Goal: Task Accomplishment & Management: Manage account settings

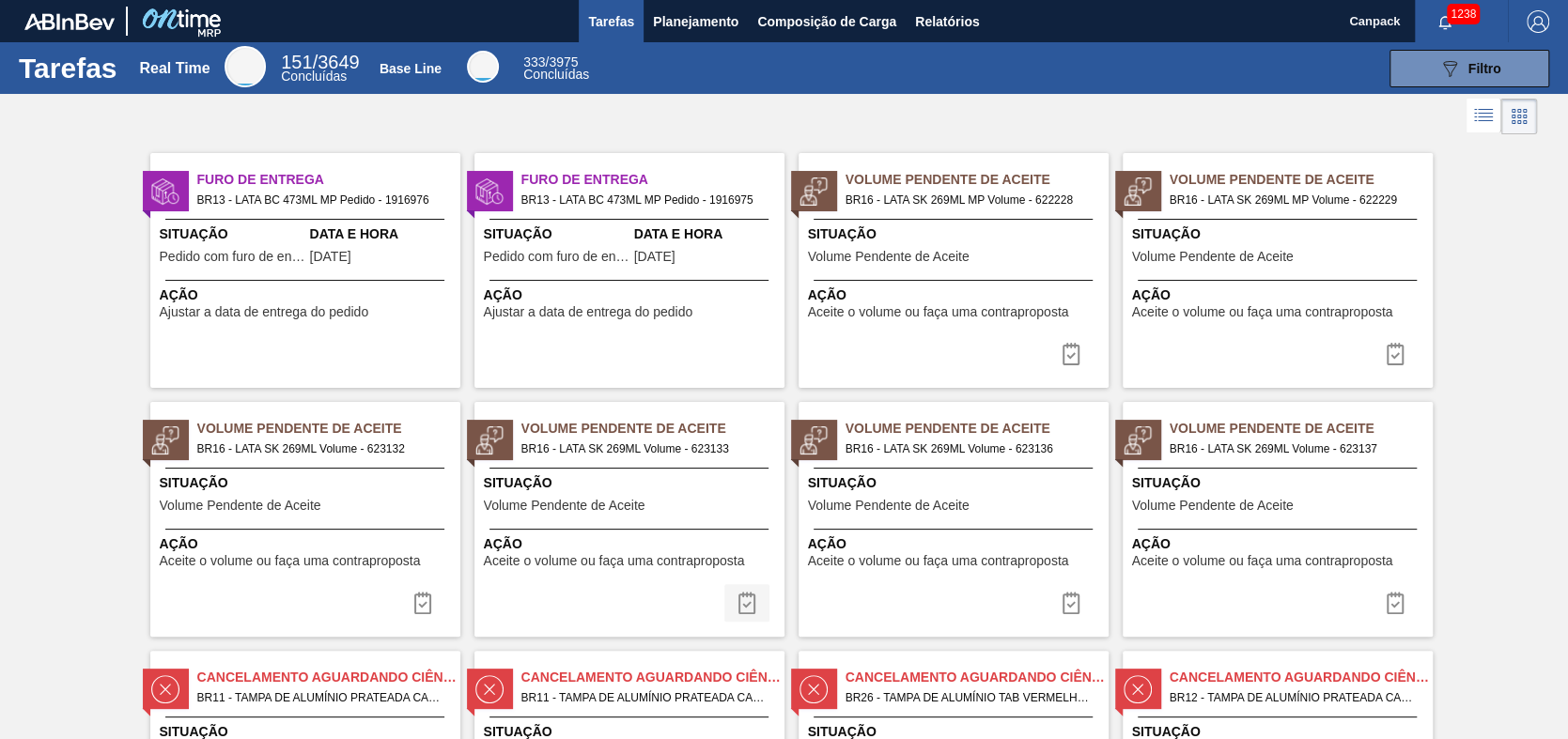
scroll to position [282, 0]
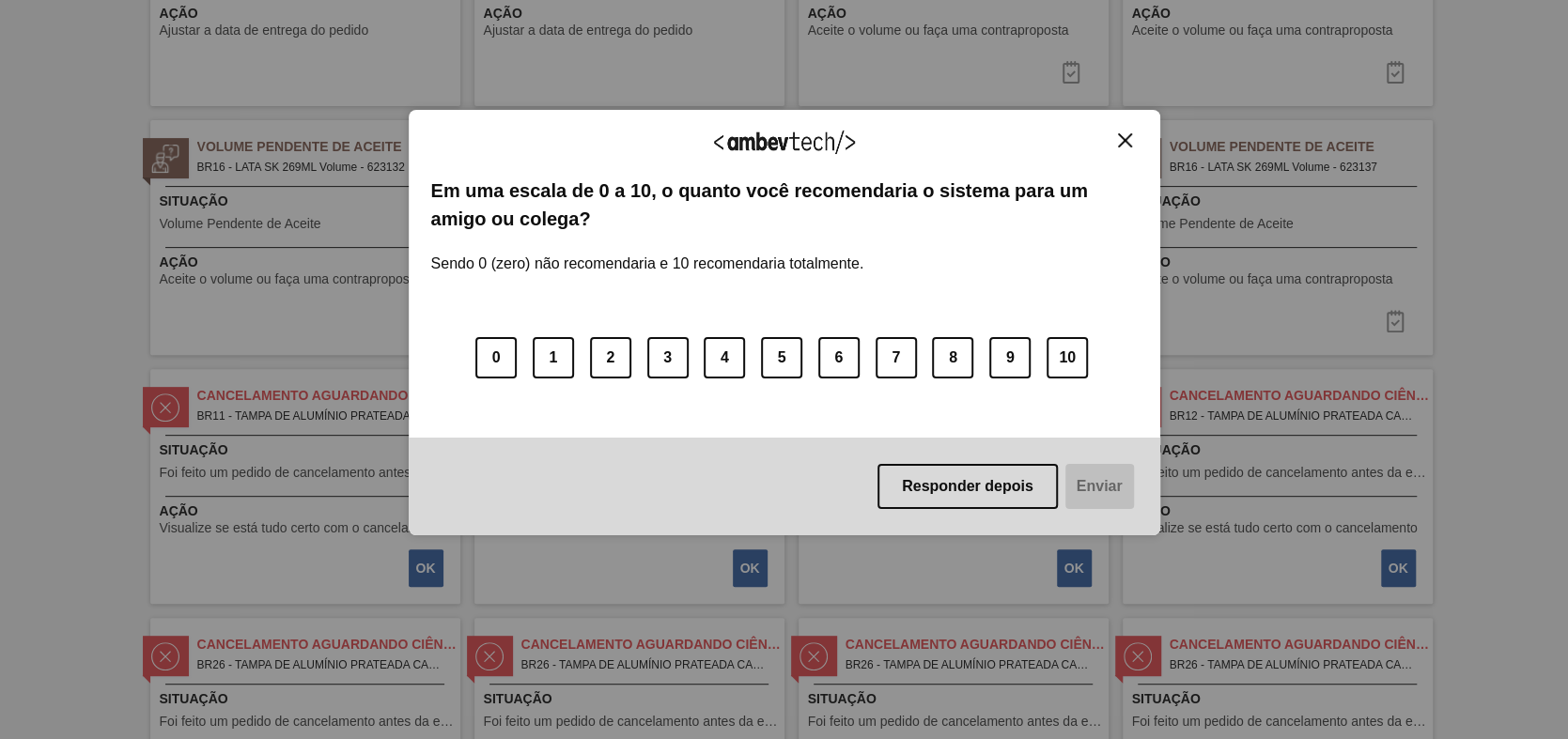
click at [1020, 462] on div "Responder depois Enviar" at bounding box center [784, 486] width 751 height 98
click at [1013, 488] on button "Responder depois" at bounding box center [968, 486] width 181 height 45
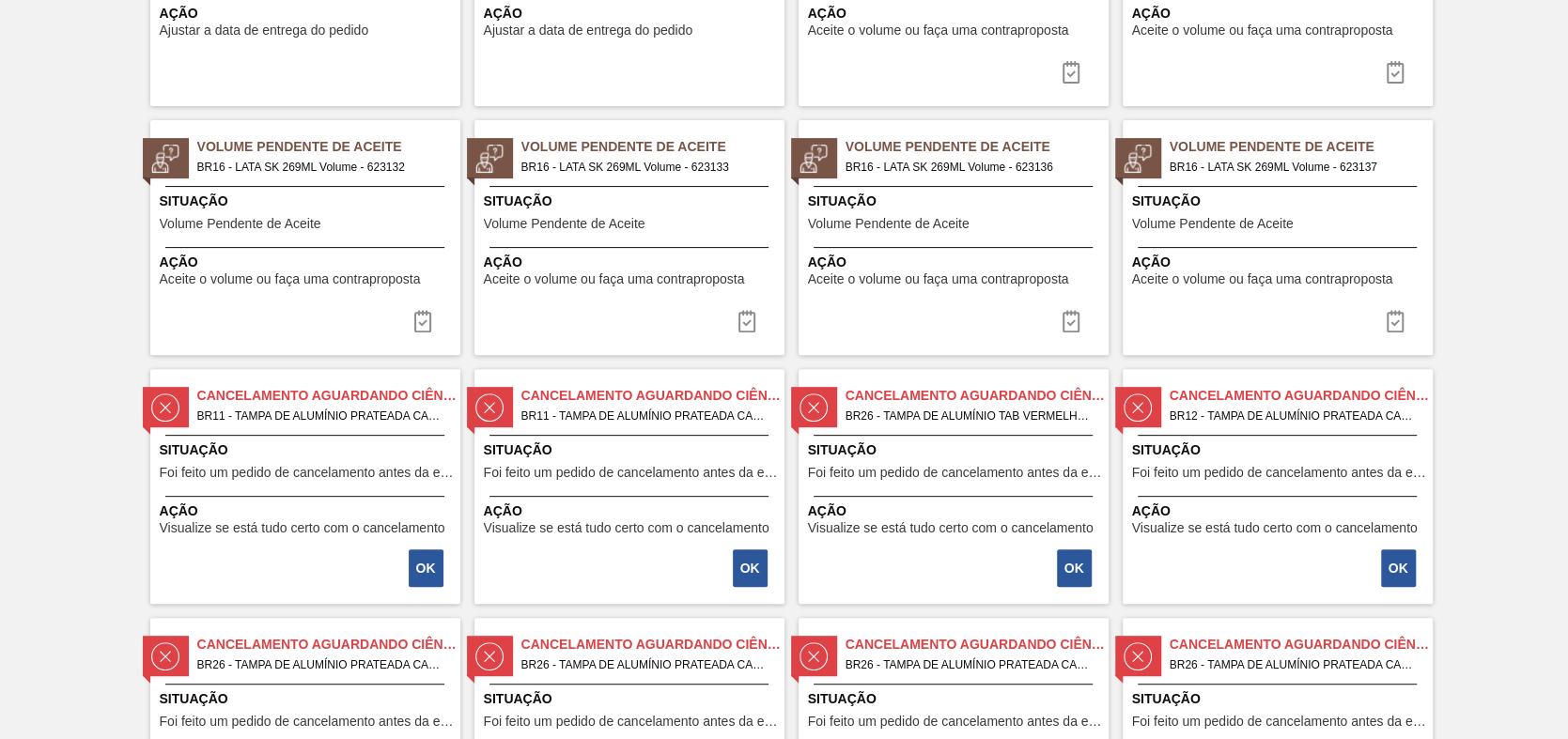
click at [1006, 735] on div "Cancelamento aguardando ciência BR26 - [GEOGRAPHIC_DATA] DE ALUMÍNIO PRATEADA C…" at bounding box center [954, 735] width 310 height 235
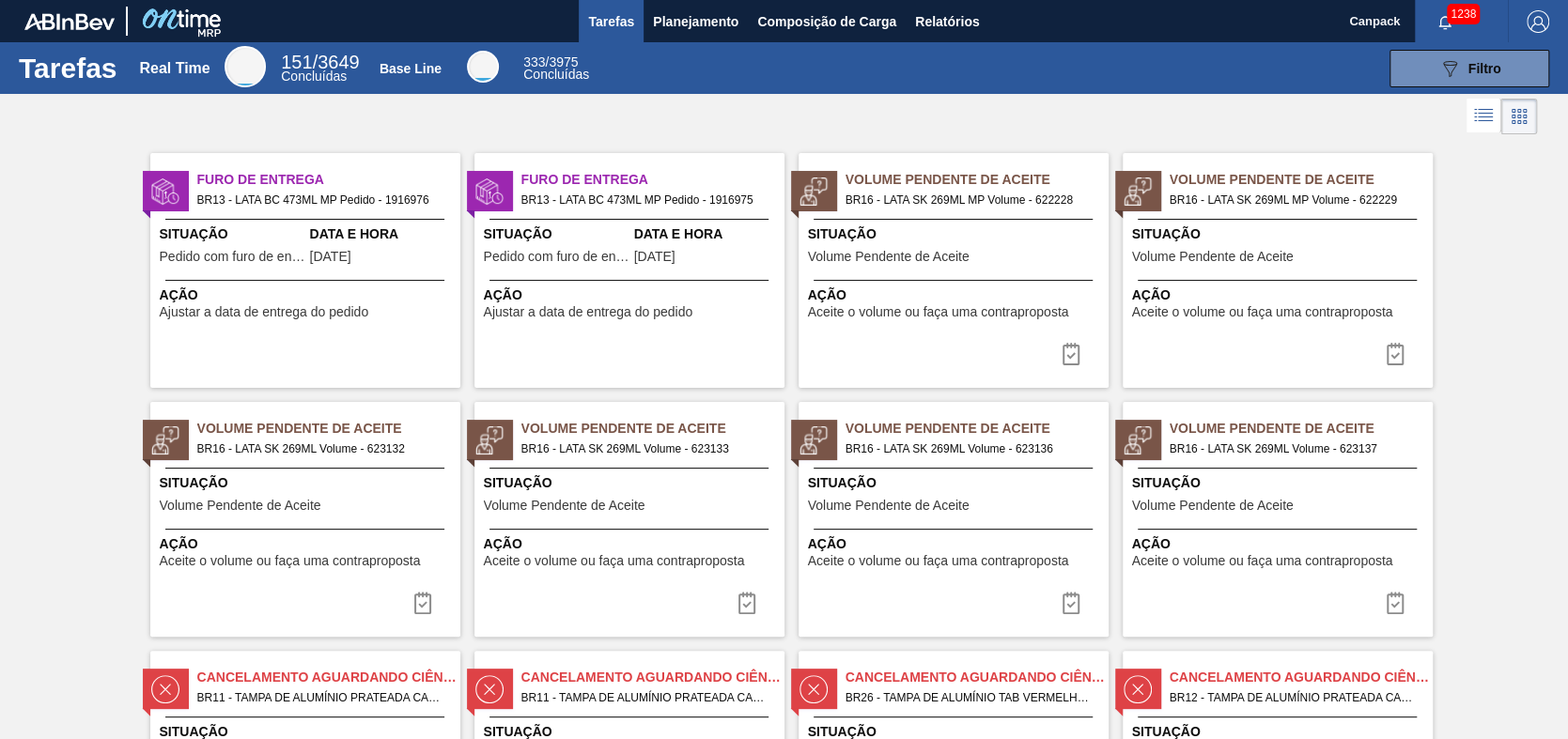
click at [938, 290] on span "Ação" at bounding box center [956, 295] width 296 height 20
click at [234, 533] on div "Ação Aceite o volume ou faça uma contraproposta" at bounding box center [305, 548] width 310 height 39
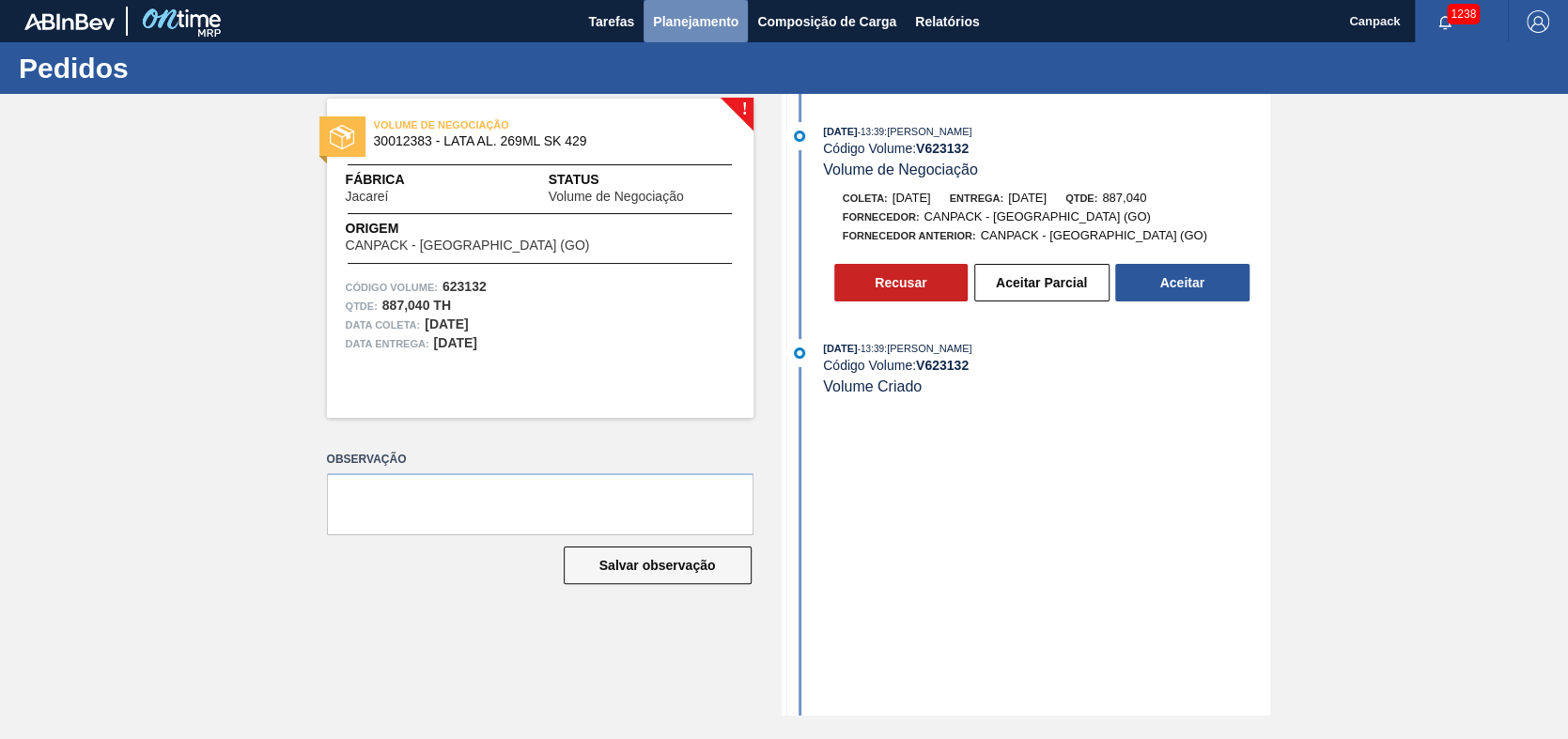
click at [690, 25] on span "Planejamento" at bounding box center [696, 22] width 86 height 23
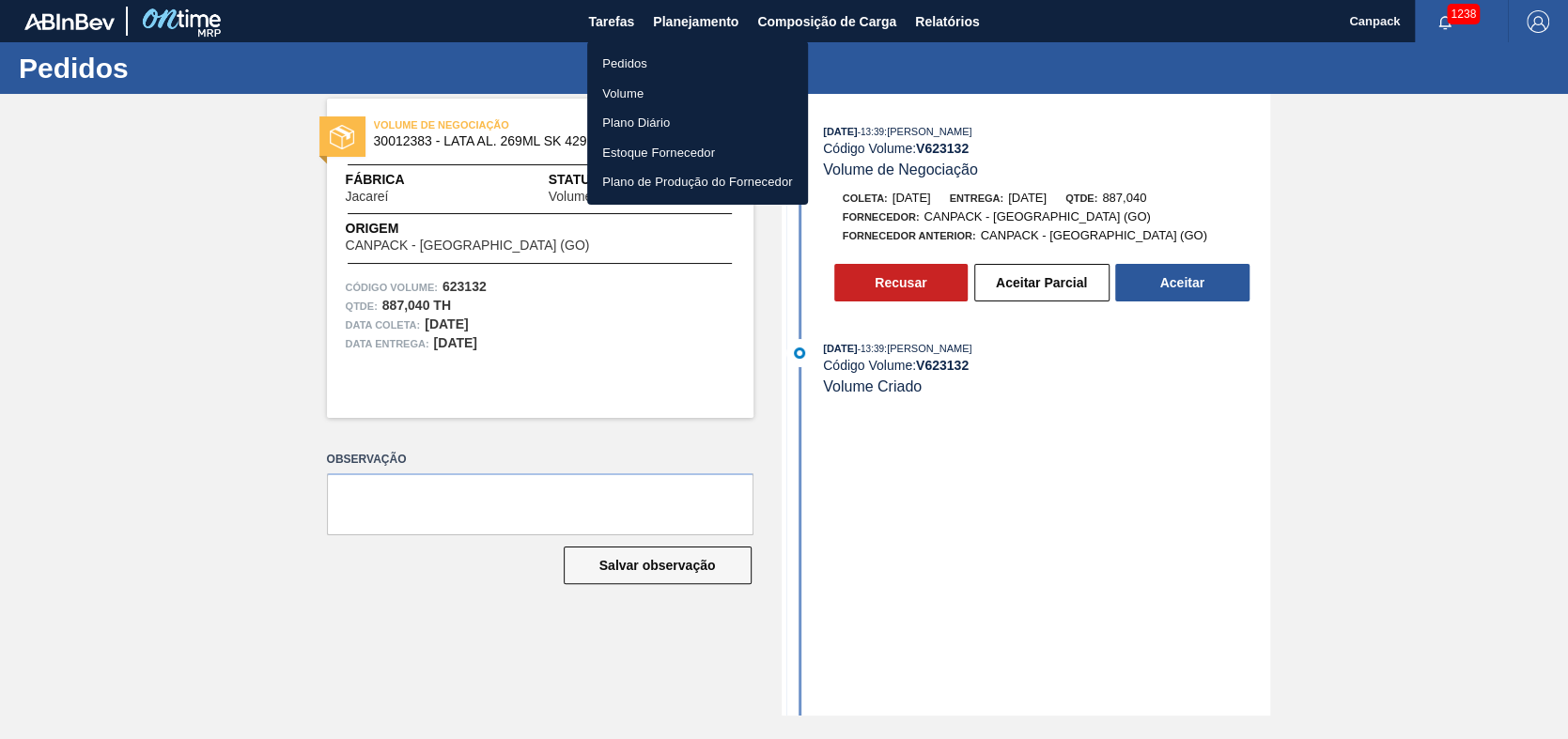
click at [615, 18] on div at bounding box center [784, 369] width 1568 height 739
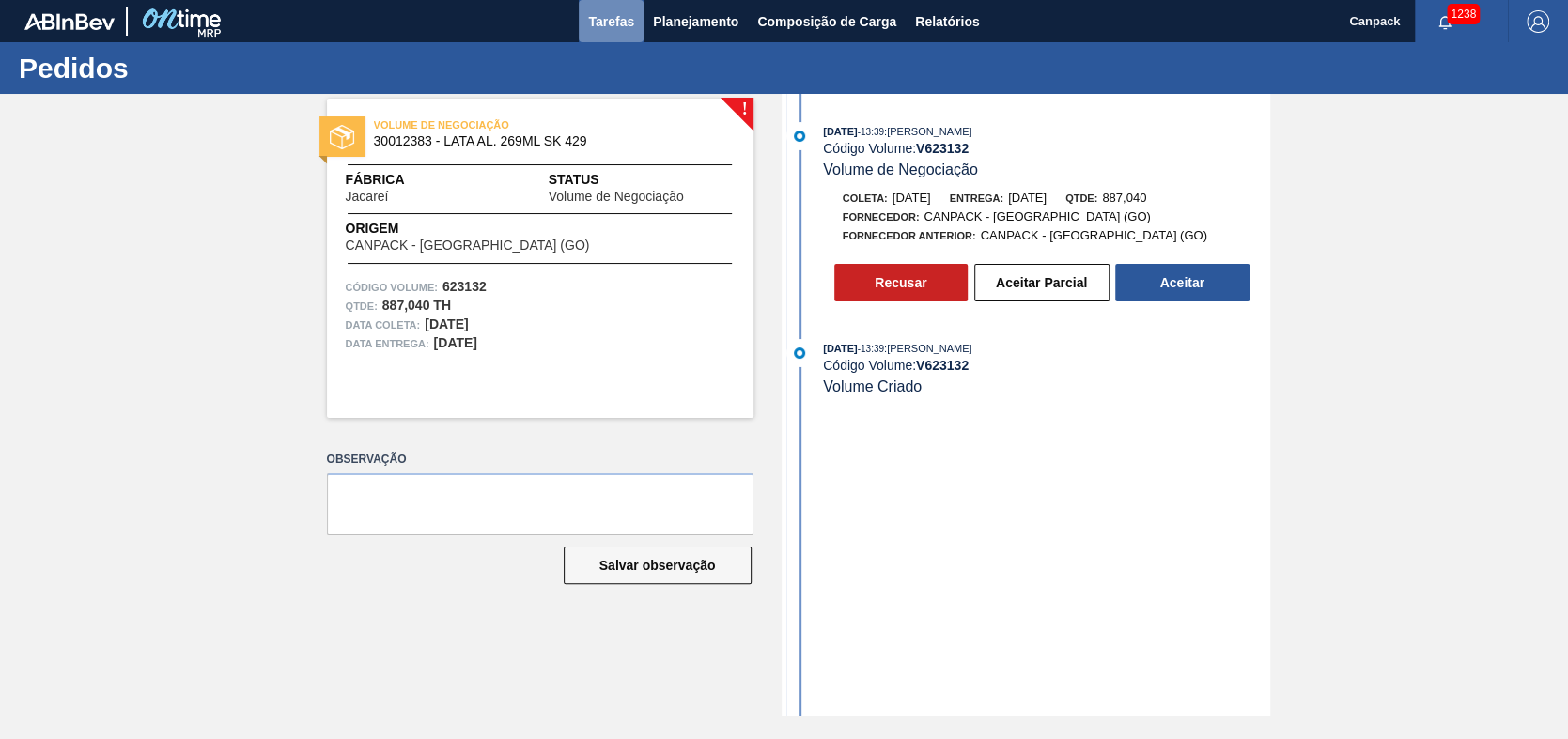
click at [609, 20] on span "Tarefas" at bounding box center [610, 22] width 46 height 23
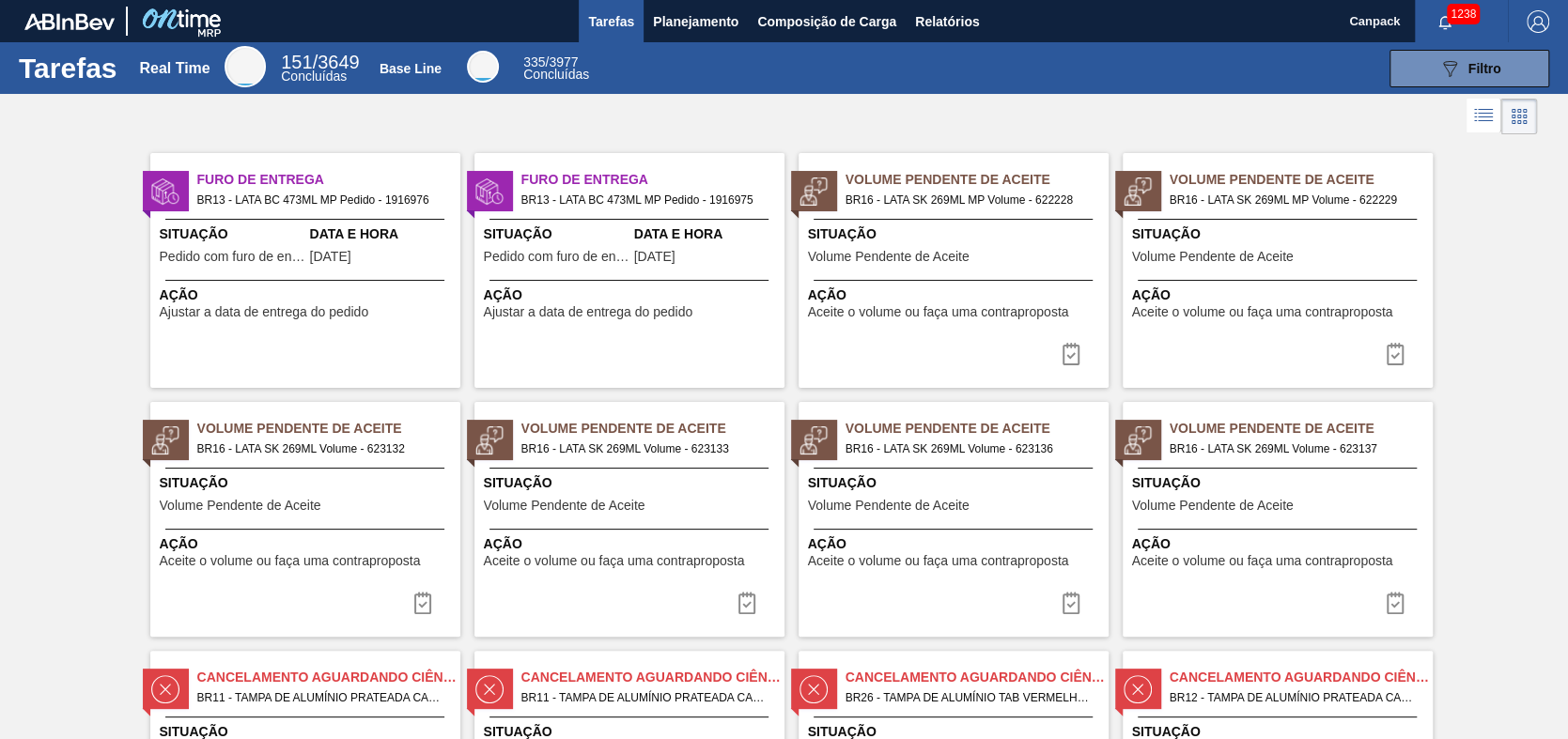
click at [661, 530] on div "Ação Aceite o volume ou faça uma contraproposta" at bounding box center [629, 548] width 310 height 39
click at [874, 484] on span "Situação" at bounding box center [956, 483] width 296 height 20
click at [1232, 519] on div "Volume Pendente de Aceite BR16 - LATA SK 269ML Volume - 623137 Situação Volume …" at bounding box center [1278, 519] width 310 height 235
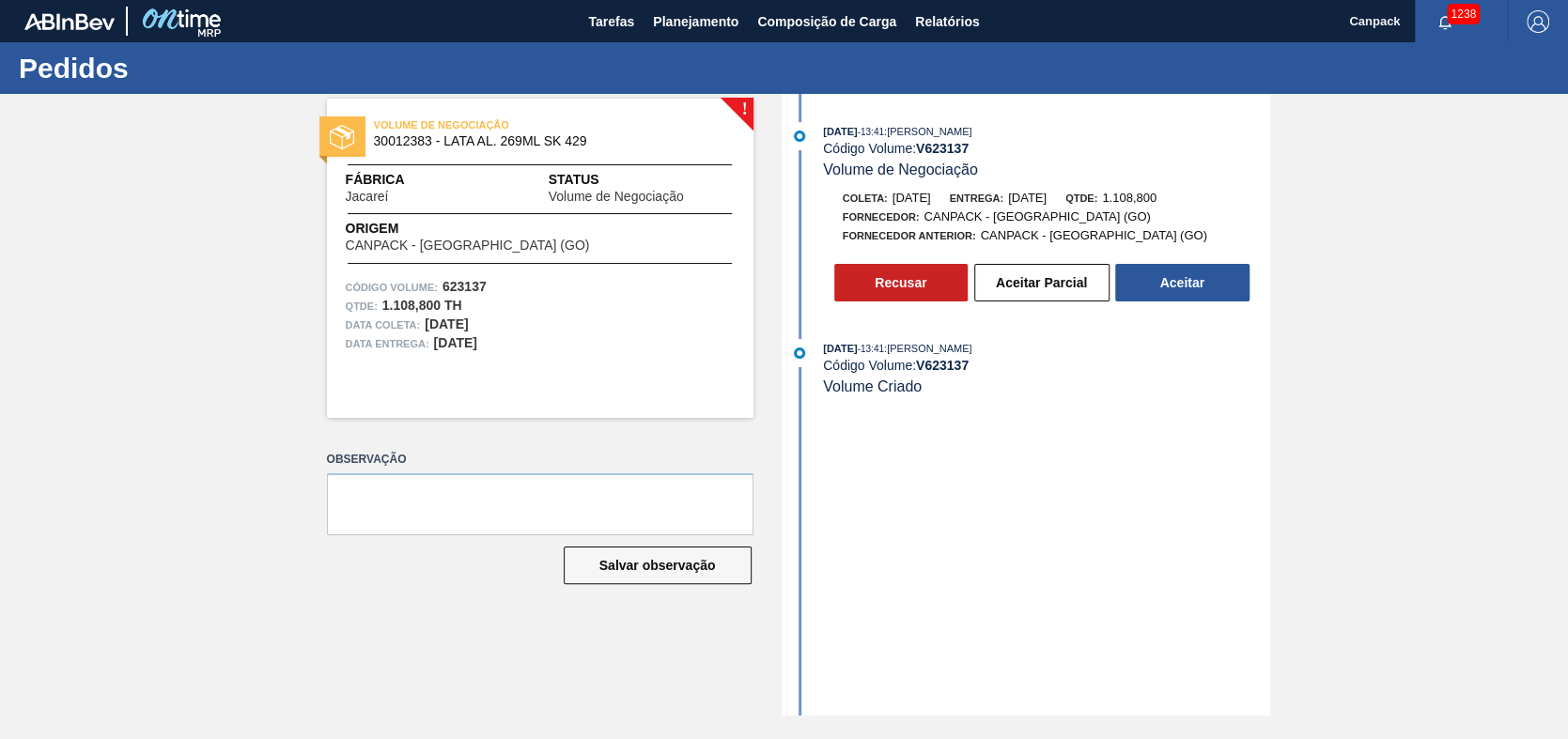
drag, startPoint x: 517, startPoint y: 142, endPoint x: 577, endPoint y: 140, distance: 60.0
click at [577, 139] on span "30012383 - LATA AL. 269ML SK 429" at bounding box center [544, 141] width 341 height 14
drag, startPoint x: 1118, startPoint y: 200, endPoint x: 1199, endPoint y: 203, distance: 81.1
click at [1156, 203] on div "Qtde: 1.108,800" at bounding box center [1111, 199] width 91 height 19
drag, startPoint x: 1199, startPoint y: 203, endPoint x: 1212, endPoint y: 203, distance: 13.0
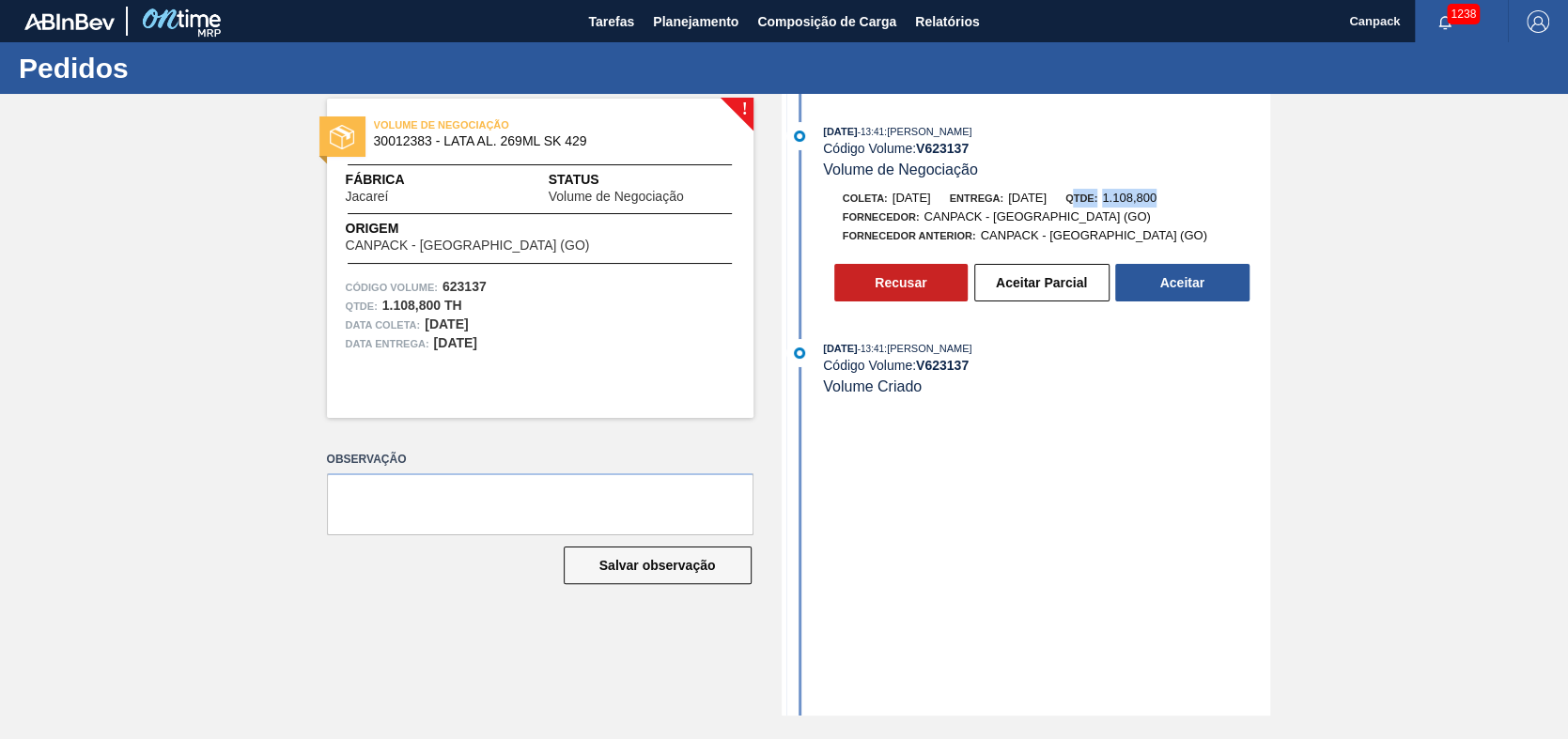
click at [1212, 203] on div "Coleta: [DATE] Entrega: [DATE] Qtde: 1.108,800" at bounding box center [1046, 199] width 446 height 19
click at [1156, 202] on span "1.108,800" at bounding box center [1129, 198] width 54 height 14
drag, startPoint x: 893, startPoint y: 195, endPoint x: 1090, endPoint y: 210, distance: 197.6
click at [1090, 207] on div "Coleta: [DATE] Entrega: [DATE] Qtde: 1.108,800" at bounding box center [1046, 199] width 446 height 19
click at [1052, 431] on div "[DATE] 13:41 : [PERSON_NAME] Código Volume: V 623137 Volume de Negociação Colet…" at bounding box center [1028, 405] width 484 height 622
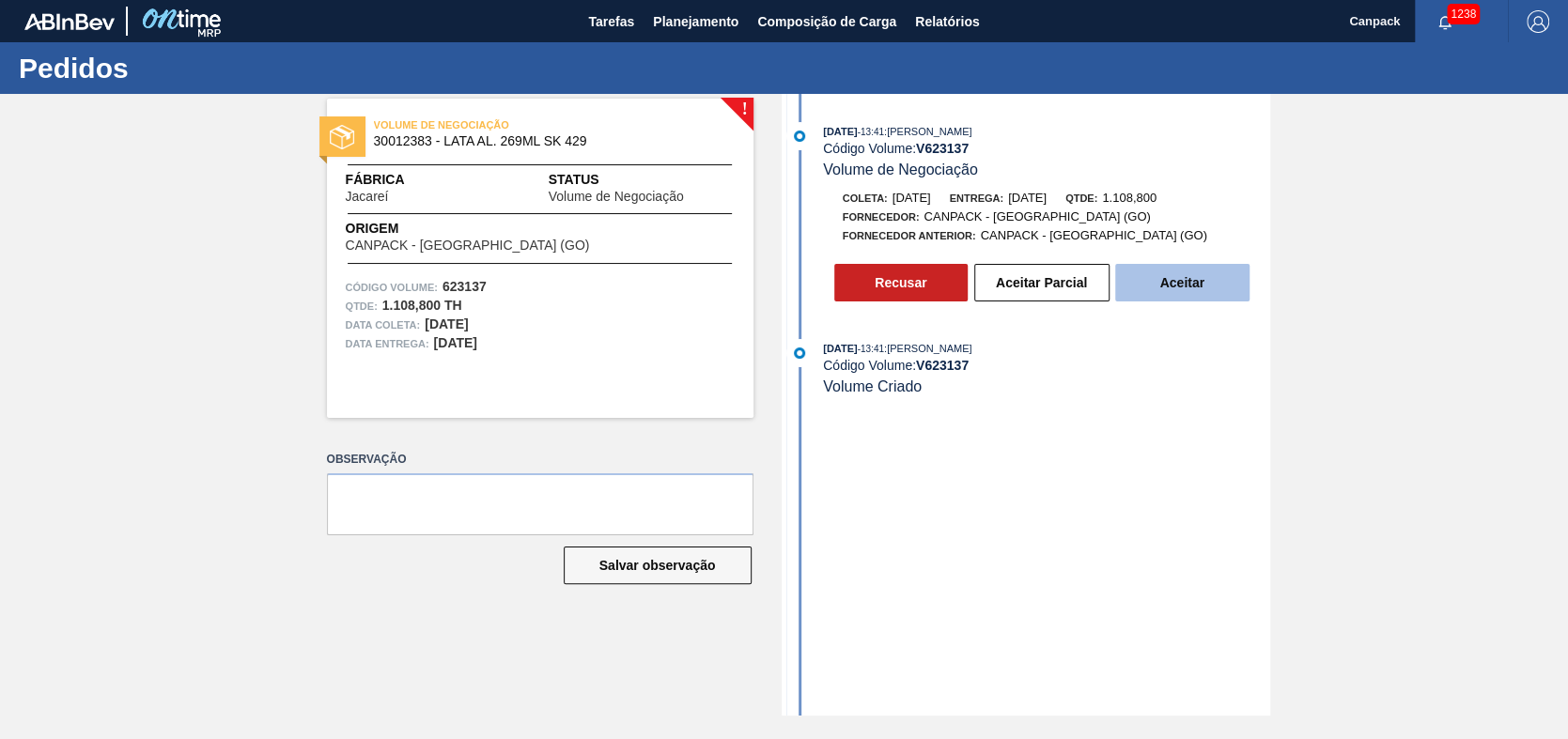
click at [1185, 286] on button "Aceitar" at bounding box center [1182, 283] width 134 height 38
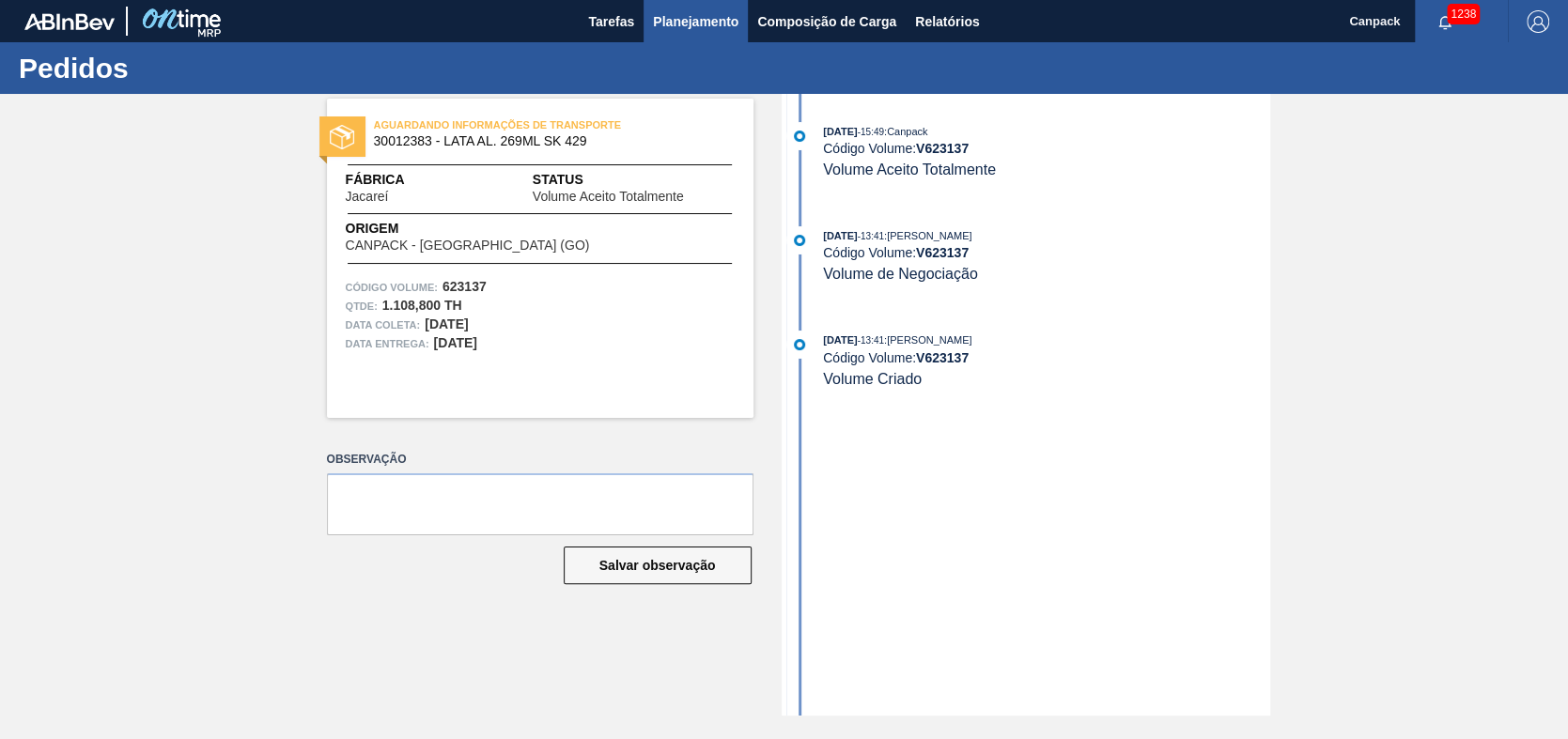
click at [699, 29] on span "Planejamento" at bounding box center [696, 22] width 86 height 23
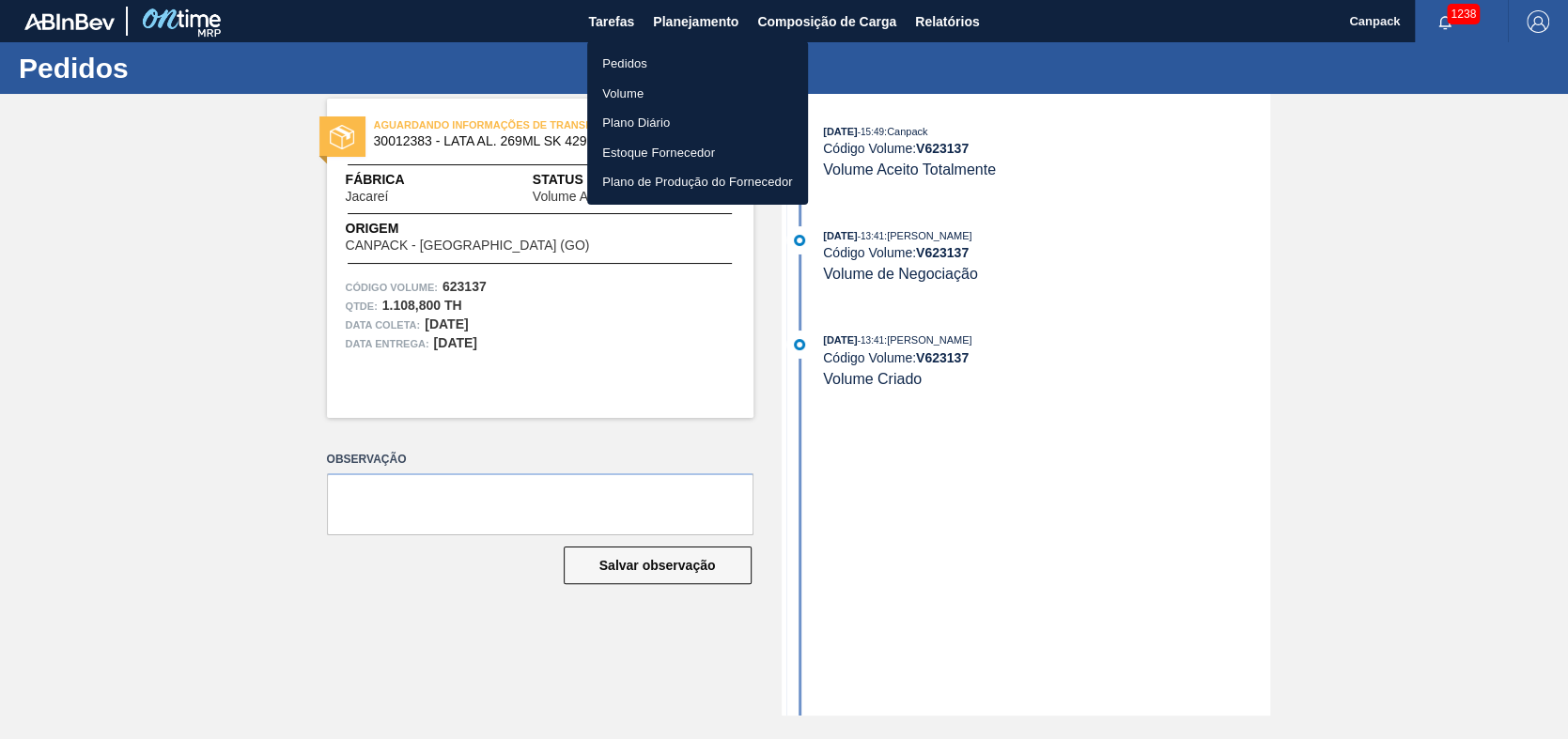
click at [695, 58] on li "Pedidos" at bounding box center [697, 64] width 221 height 30
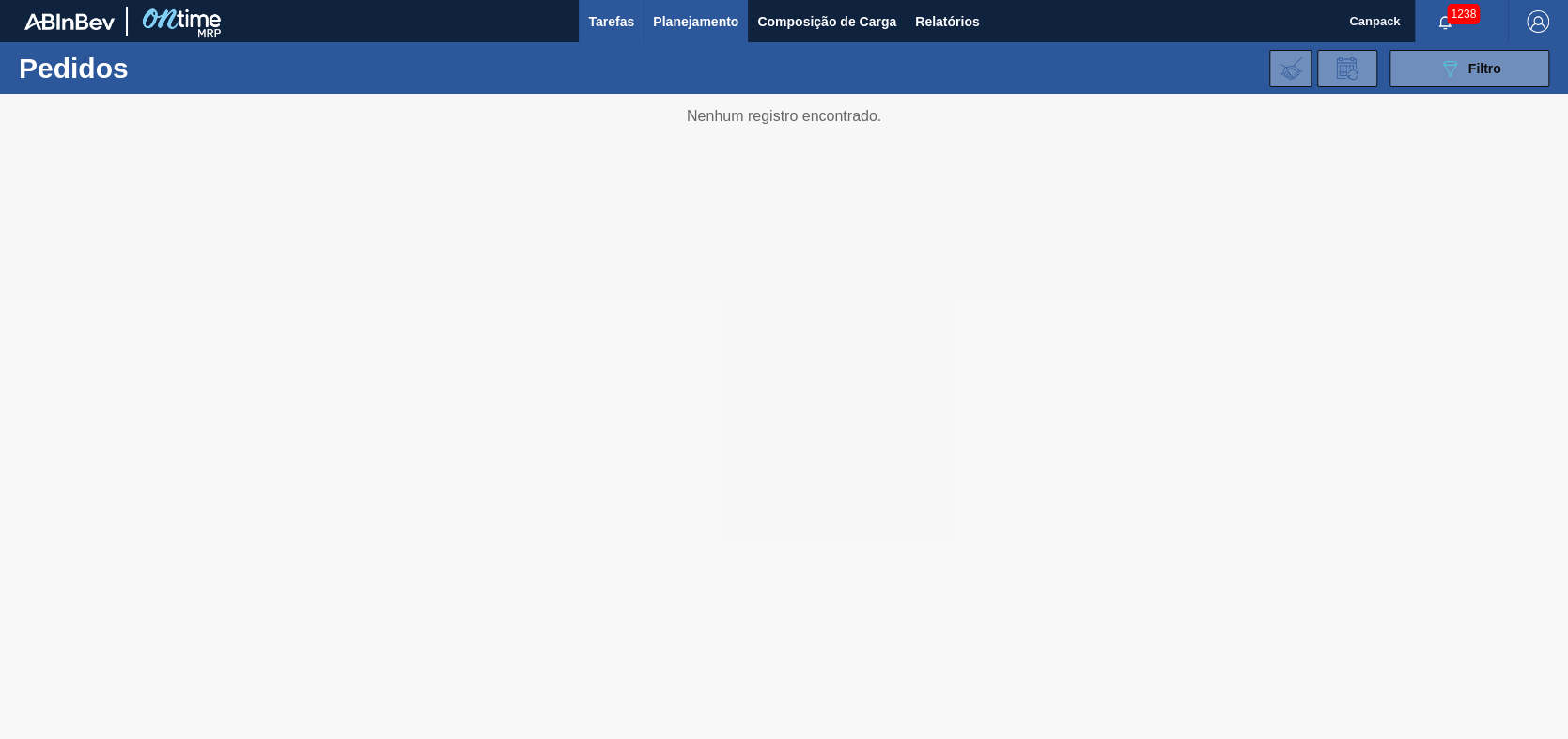
click at [620, 12] on span "Tarefas" at bounding box center [610, 22] width 46 height 23
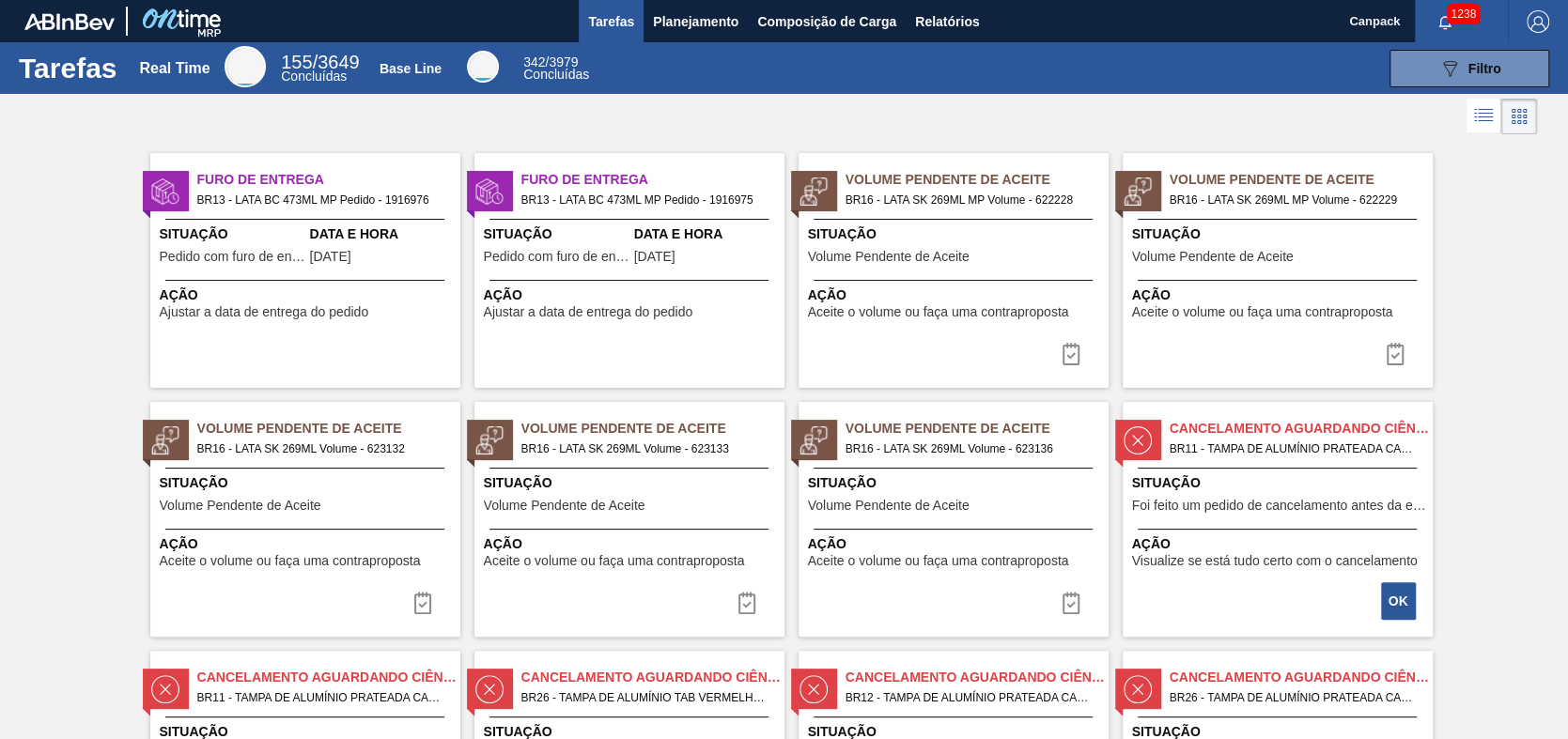
click at [331, 504] on div "Situação Volume Pendente de Aceite" at bounding box center [307, 496] width 296 height 46
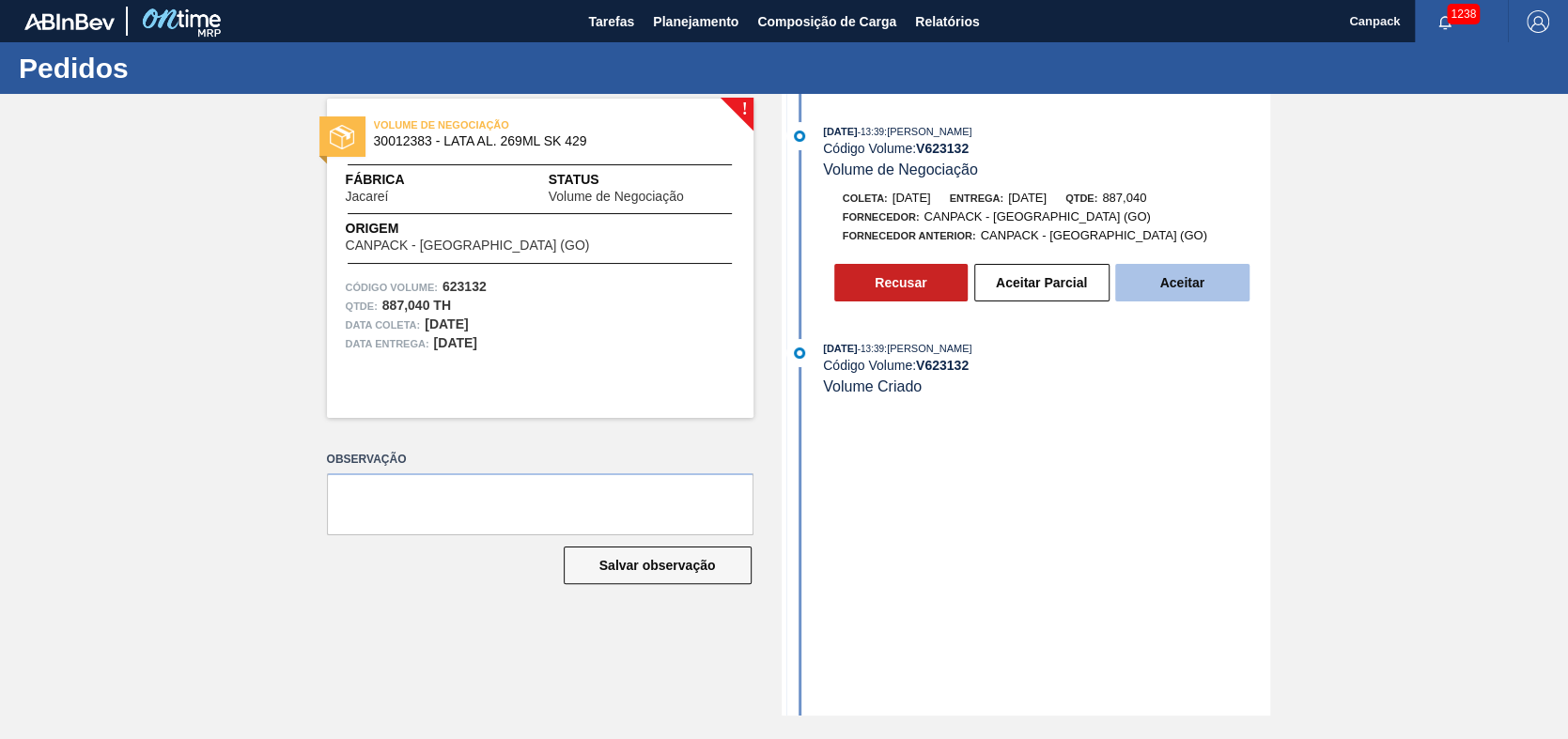
click at [1166, 283] on button "Aceitar" at bounding box center [1182, 283] width 134 height 38
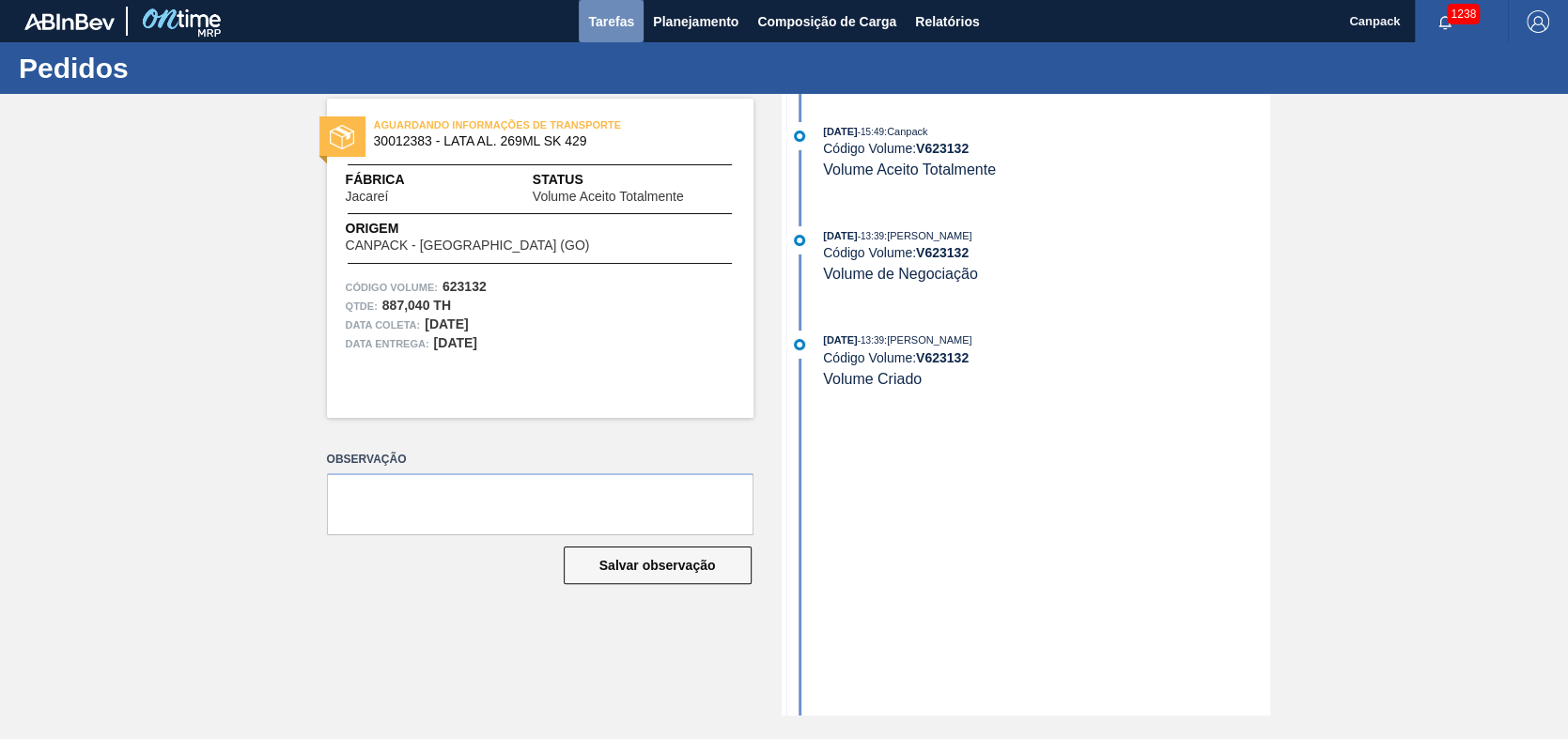
click at [600, 29] on span "Tarefas" at bounding box center [610, 22] width 46 height 23
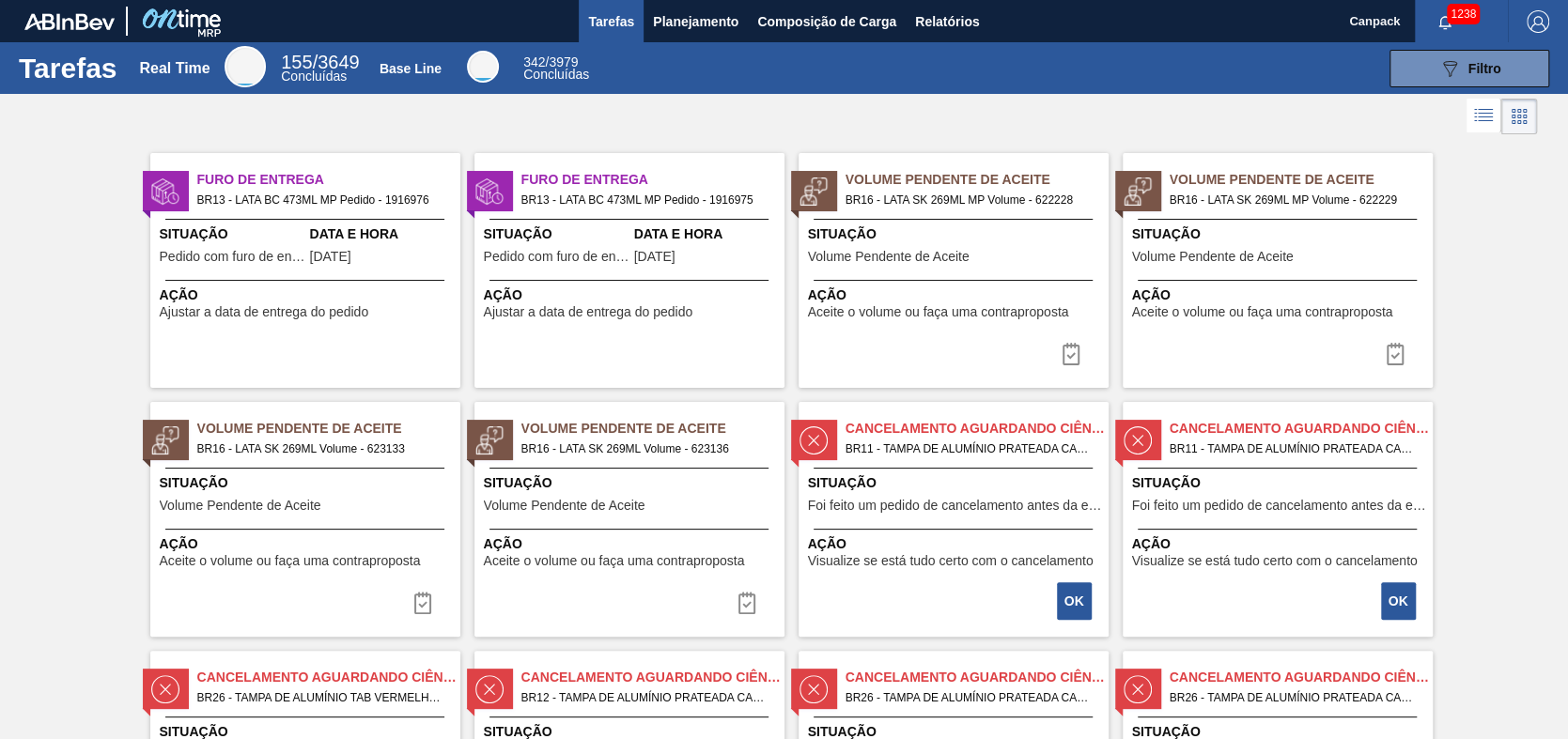
click at [350, 535] on span "Ação" at bounding box center [307, 544] width 296 height 20
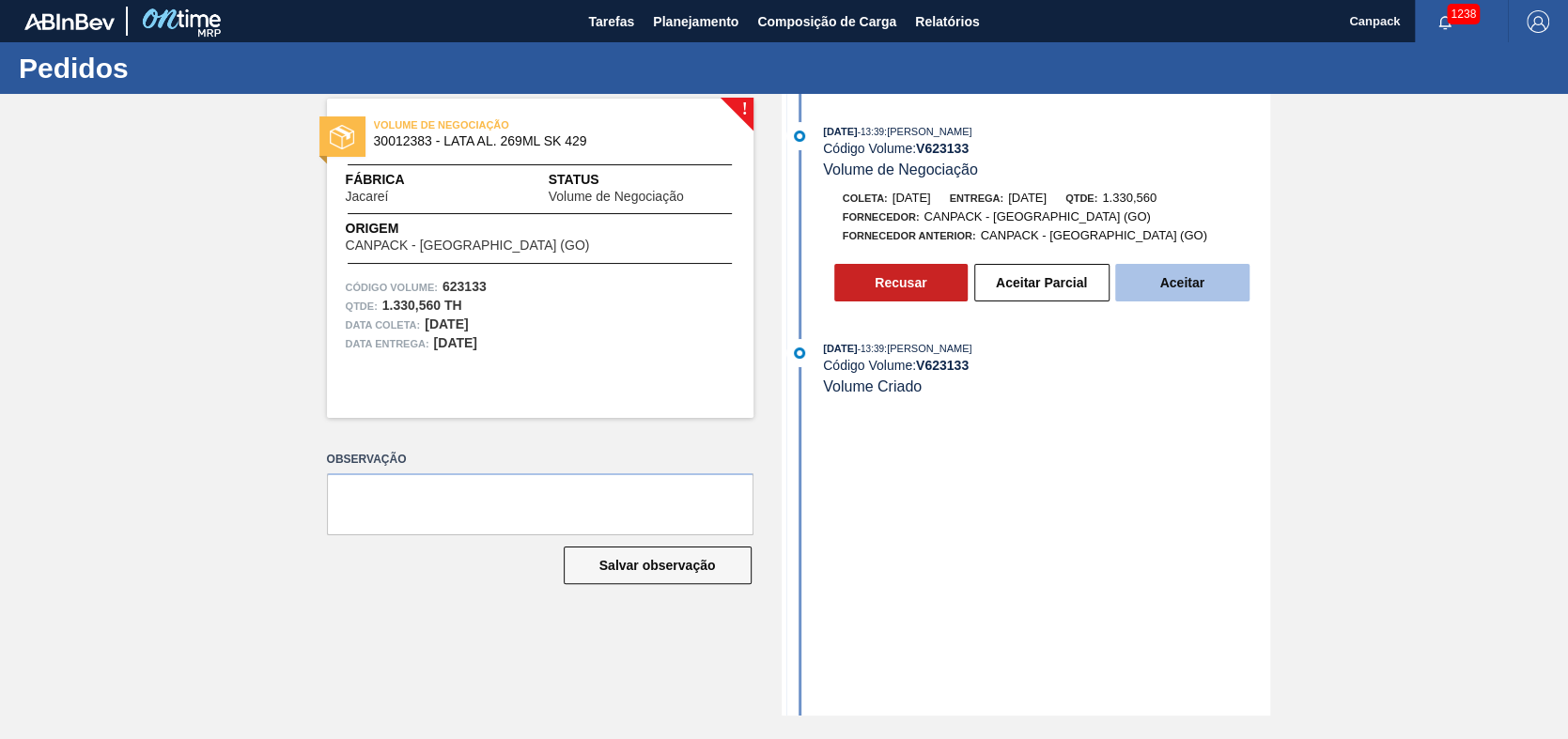
click at [1177, 282] on button "Aceitar" at bounding box center [1182, 283] width 134 height 38
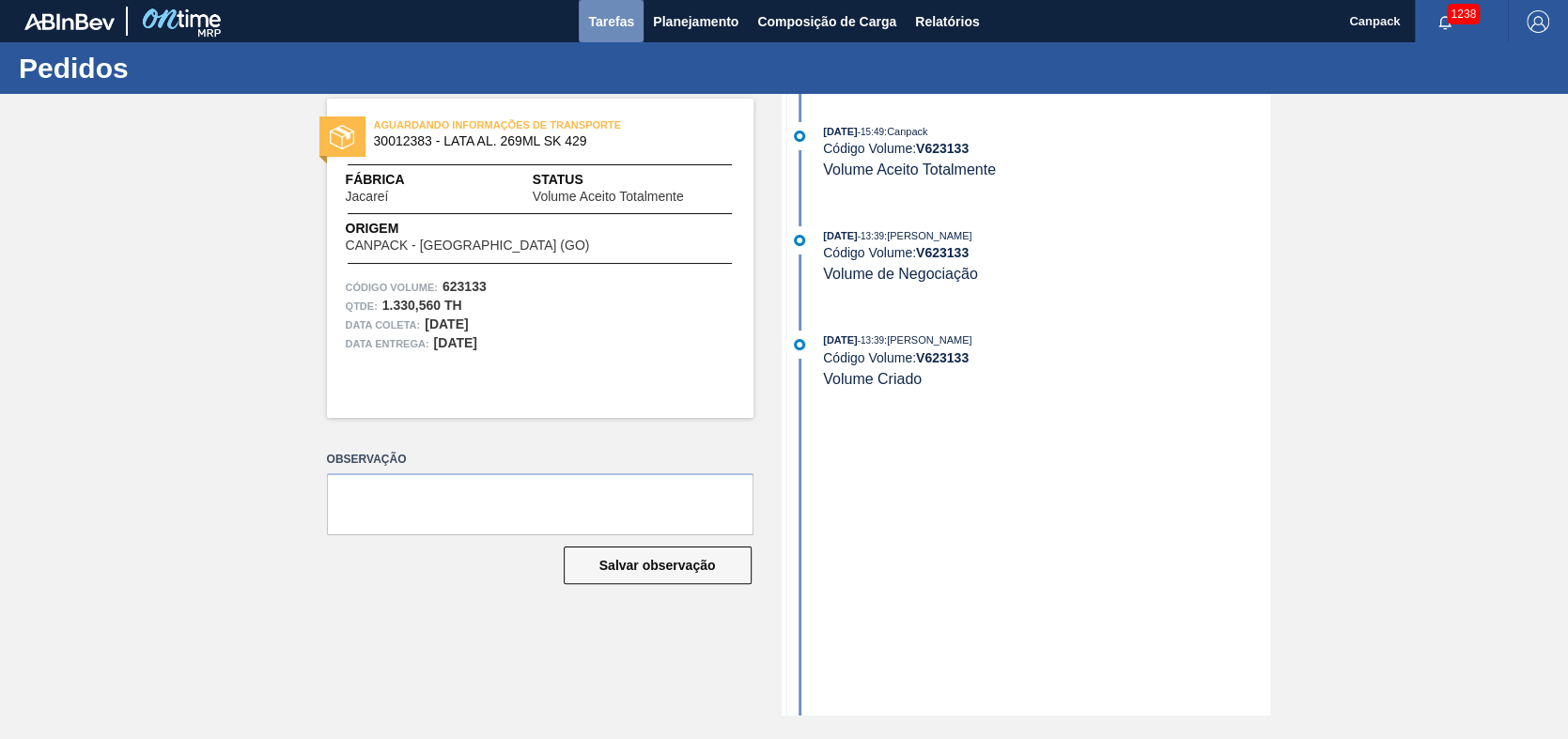
click at [614, 33] on button "Tarefas" at bounding box center [611, 21] width 65 height 42
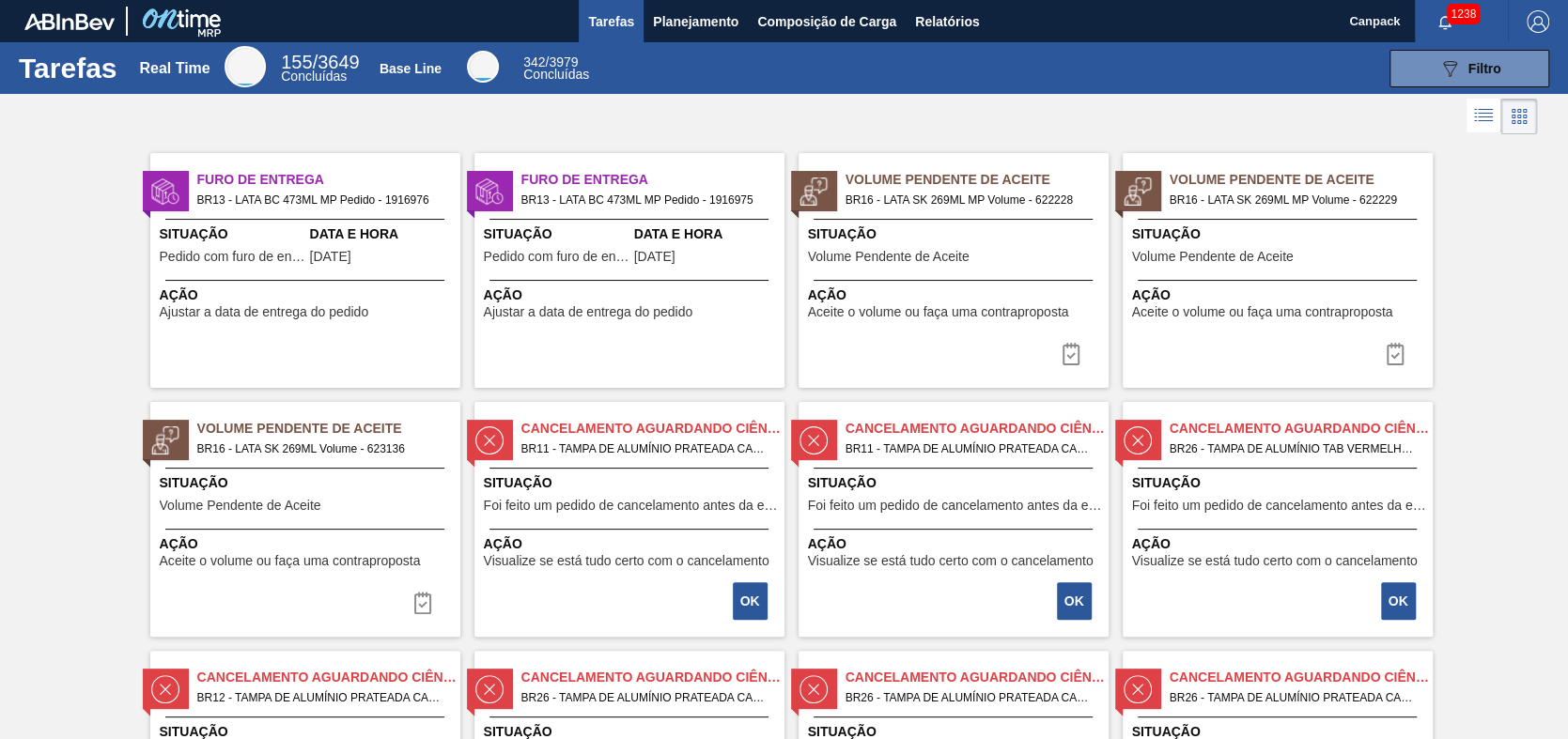
click at [394, 505] on div "Situação Volume Pendente de Aceite" at bounding box center [307, 496] width 296 height 46
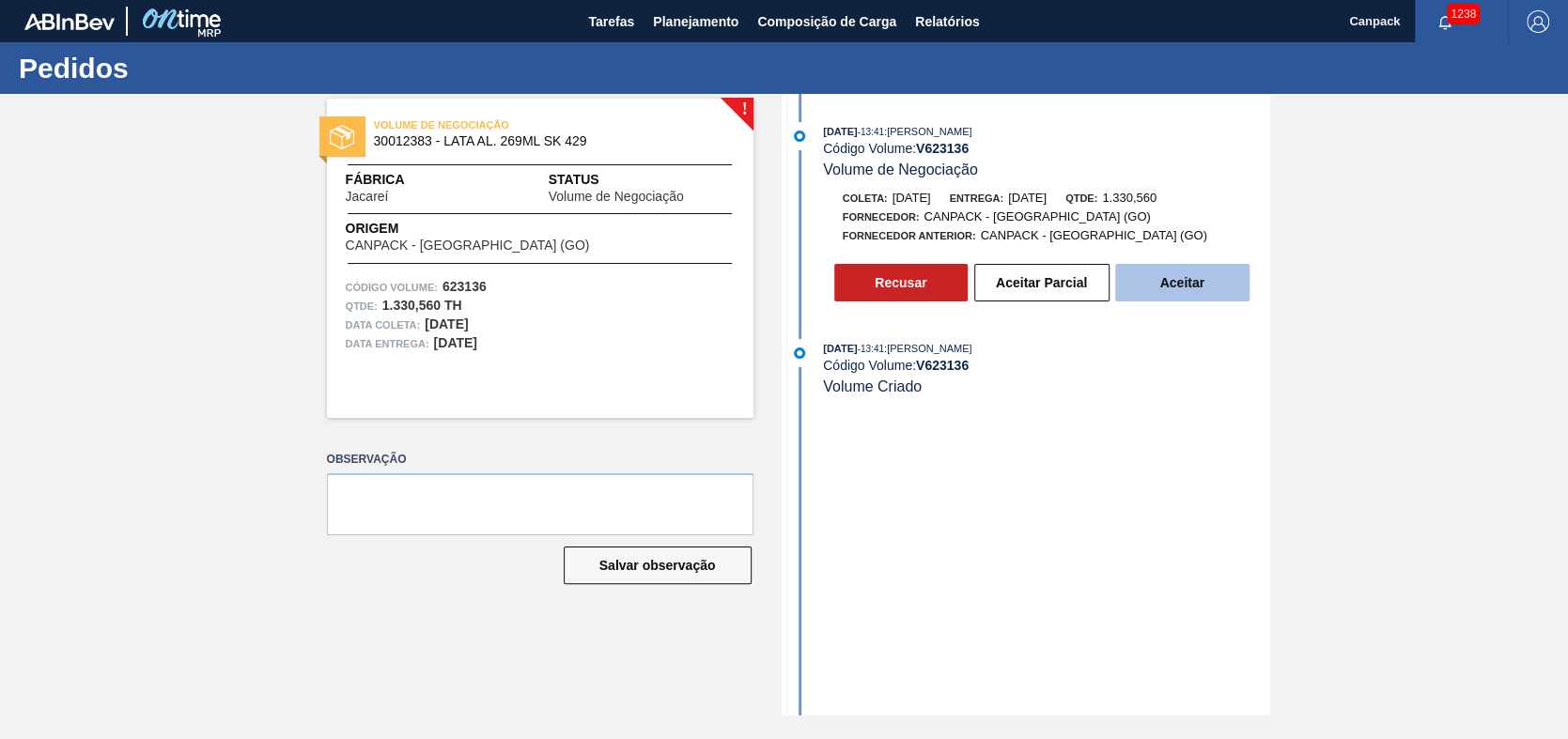
click at [1143, 280] on button "Aceitar" at bounding box center [1182, 283] width 134 height 38
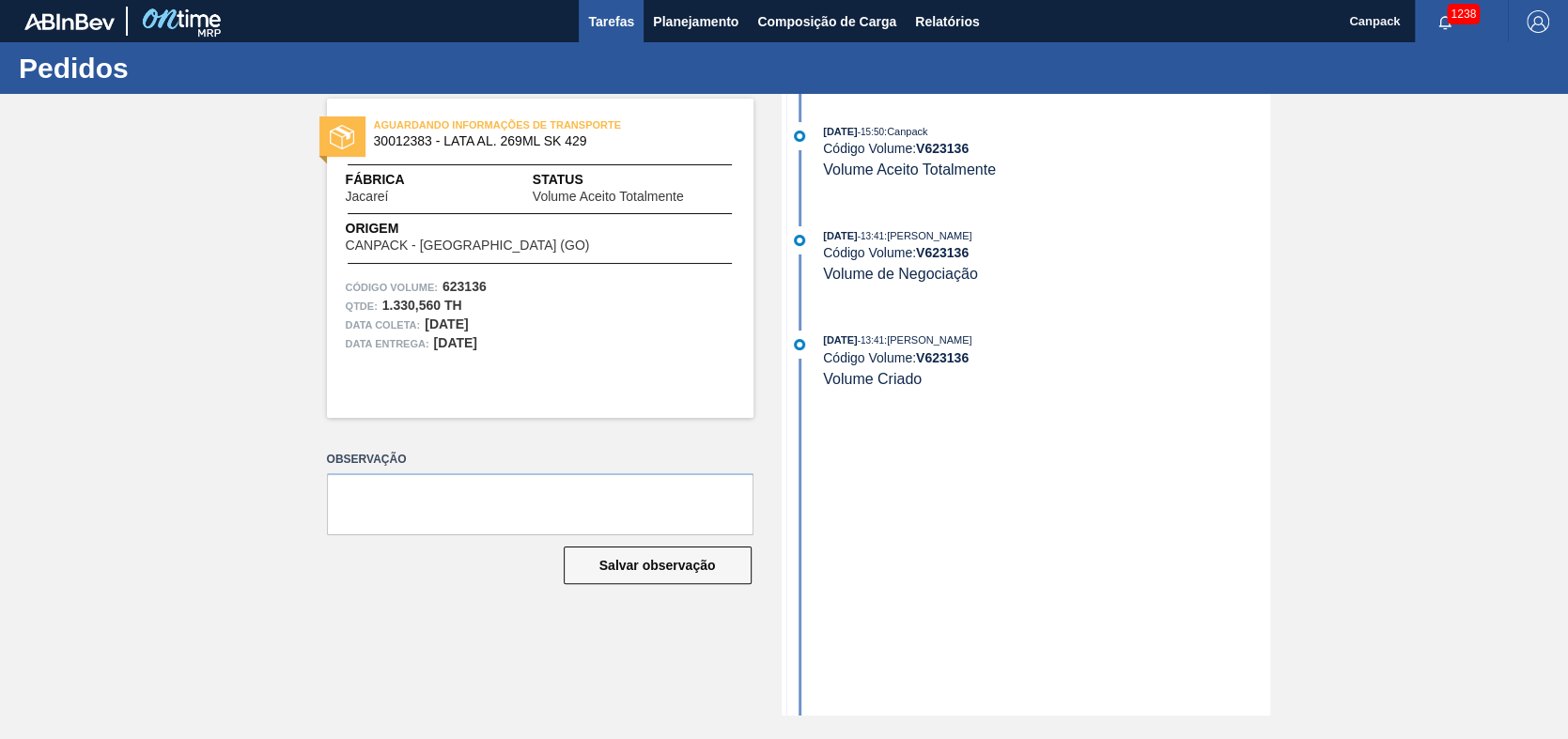
click at [603, 29] on span "Tarefas" at bounding box center [610, 22] width 46 height 23
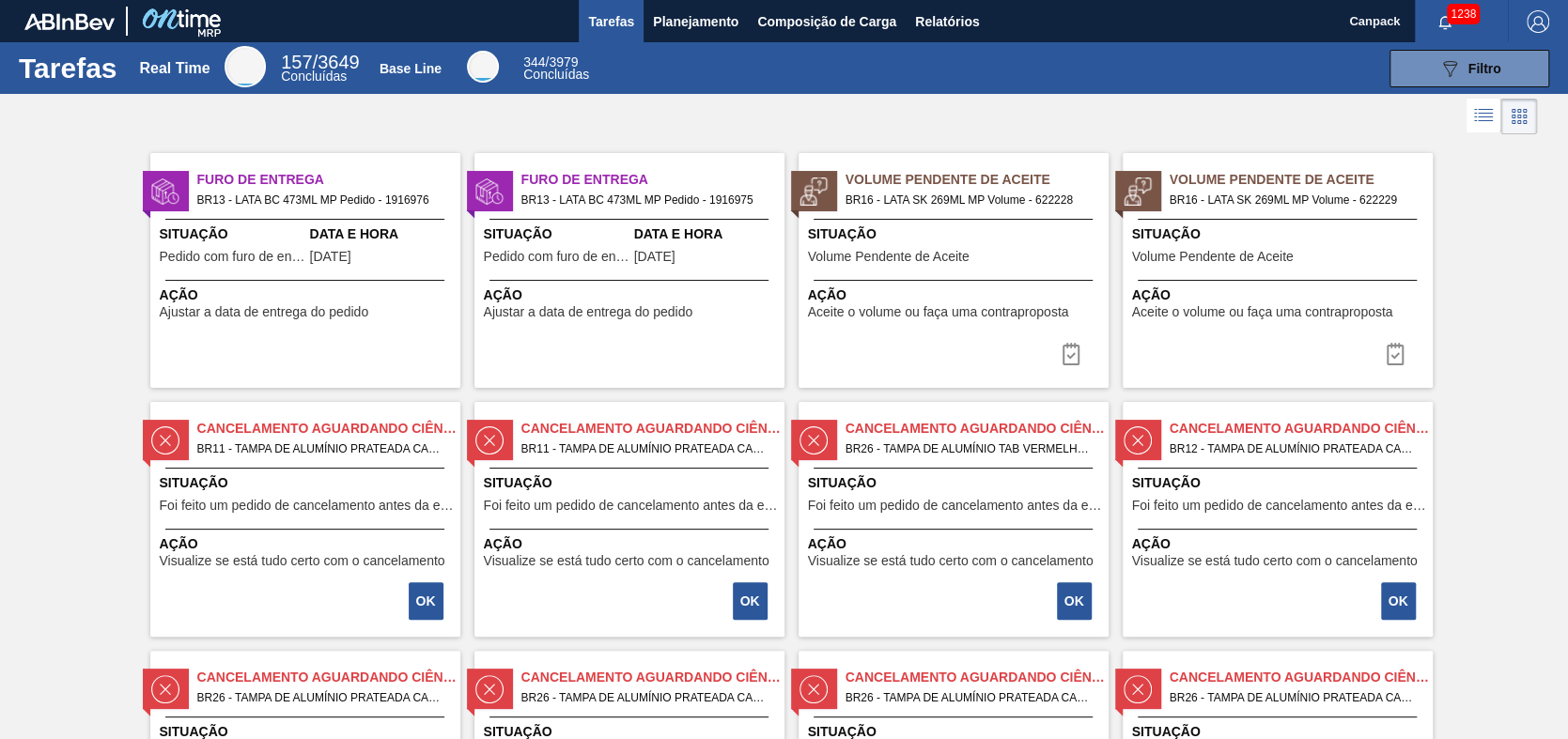
click at [935, 278] on div "Volume Pendente de Aceite BR16 - LATA SK 269ML MP Volume - 622228 Situação Volu…" at bounding box center [954, 270] width 310 height 235
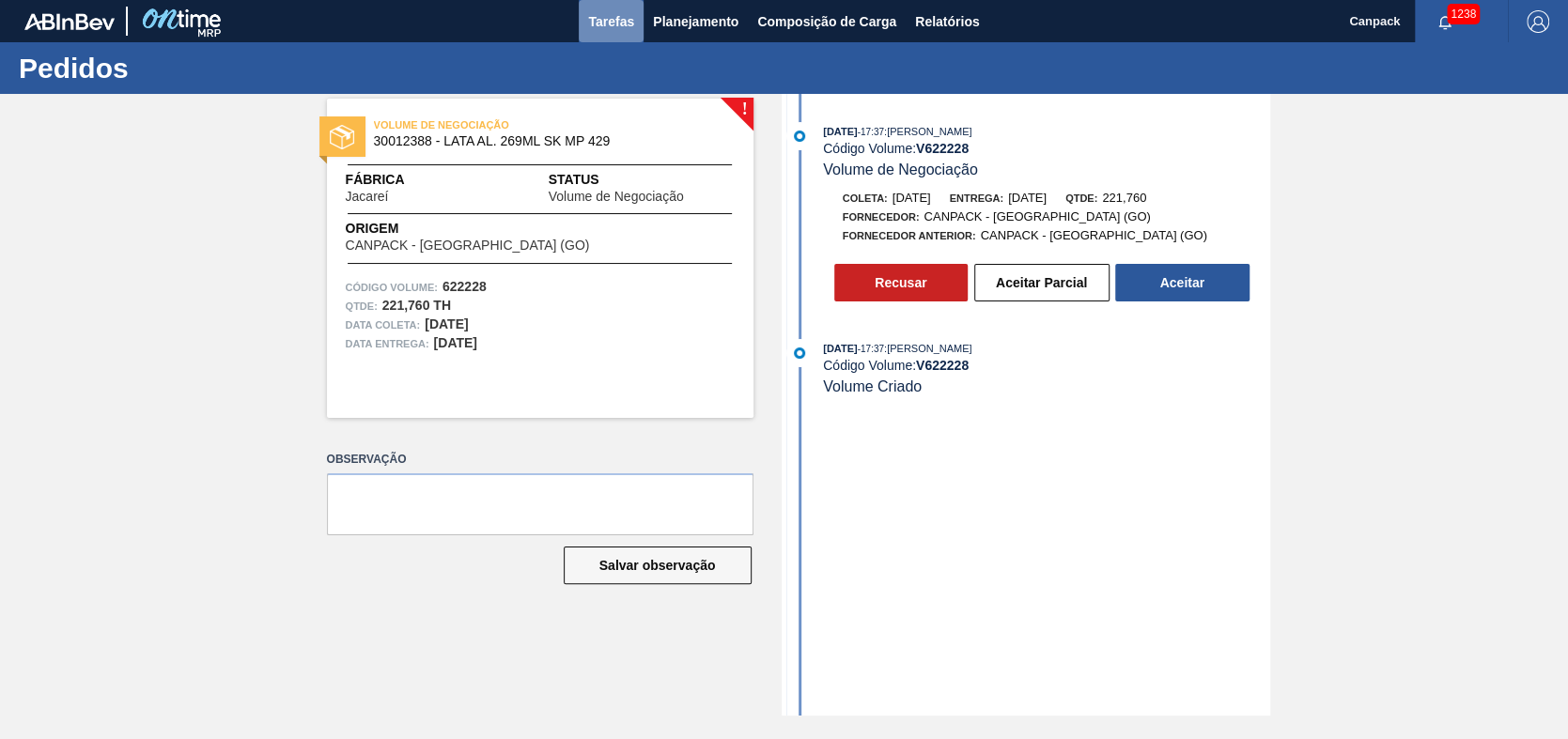
click at [605, 19] on span "Tarefas" at bounding box center [610, 22] width 46 height 23
